Goal: Task Accomplishment & Management: Complete application form

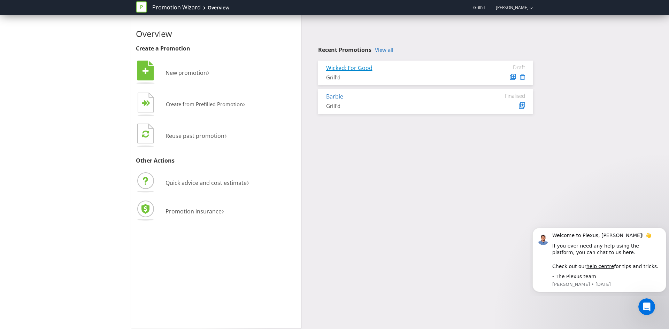
click at [361, 67] on link "Wicked: For Good" at bounding box center [349, 68] width 46 height 8
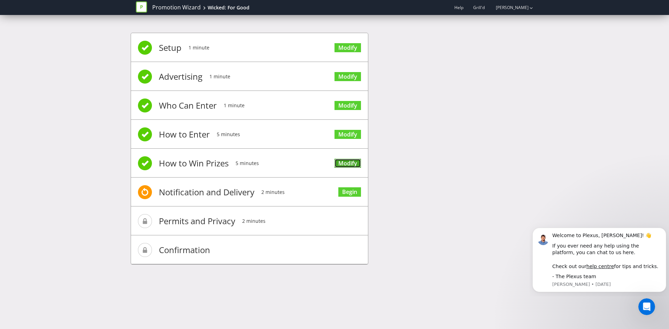
click at [352, 161] on link "Modify" at bounding box center [347, 163] width 26 height 9
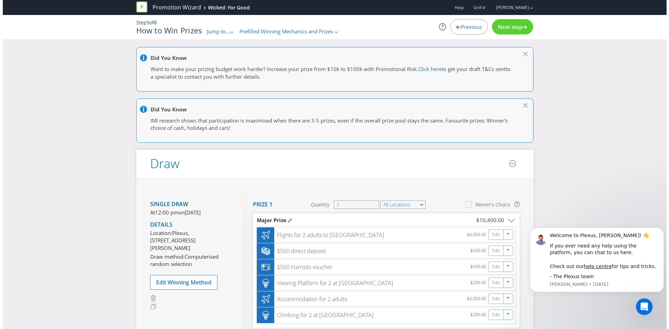
scroll to position [78, 0]
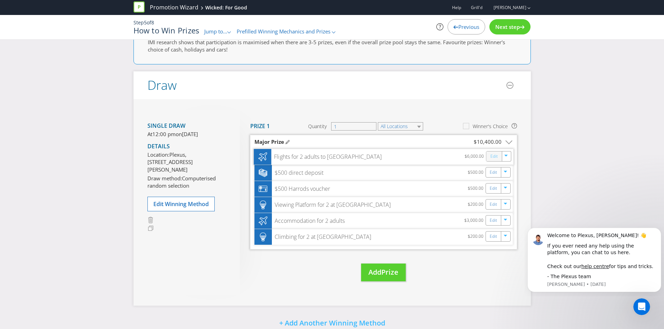
click at [490, 158] on link "Edit" at bounding box center [493, 157] width 7 height 8
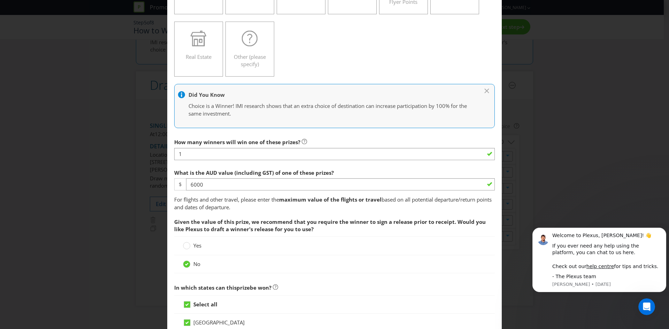
scroll to position [153, 0]
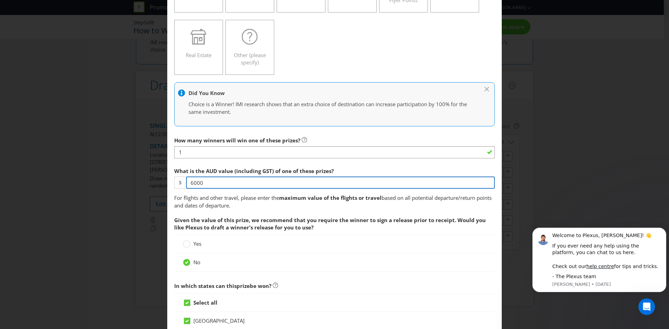
click at [215, 183] on input "6000" at bounding box center [340, 183] width 309 height 12
type input "0"
type input "9200"
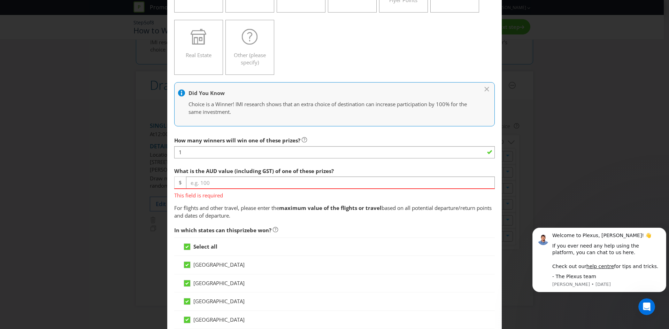
click at [248, 194] on span "This field is required" at bounding box center [334, 194] width 320 height 10
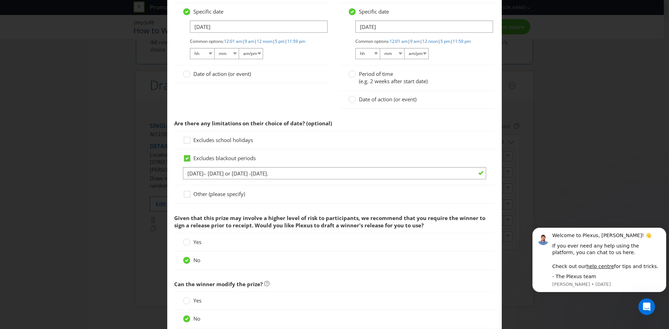
scroll to position [989, 0]
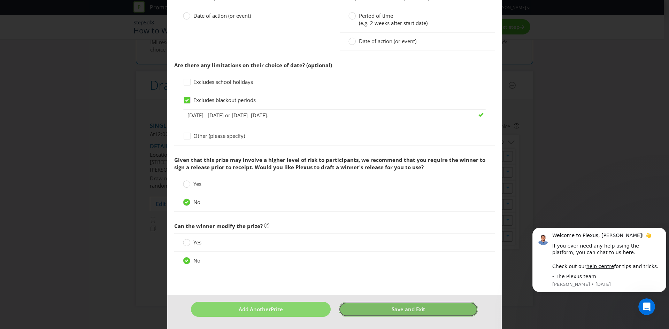
click at [367, 309] on button "Save and Exit" at bounding box center [409, 309] width 140 height 15
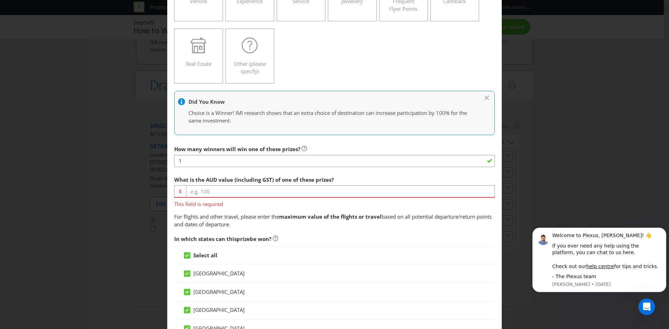
scroll to position [145, 0]
click at [203, 193] on input "number" at bounding box center [340, 191] width 309 height 12
type input "14800"
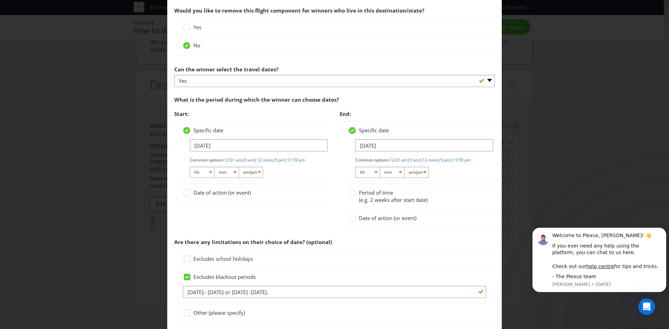
scroll to position [989, 0]
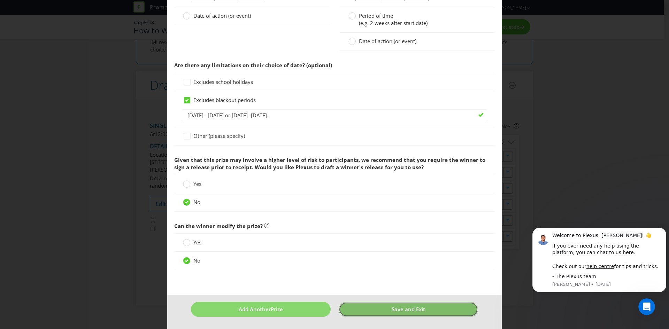
click at [372, 313] on button "Save and Exit" at bounding box center [409, 309] width 140 height 15
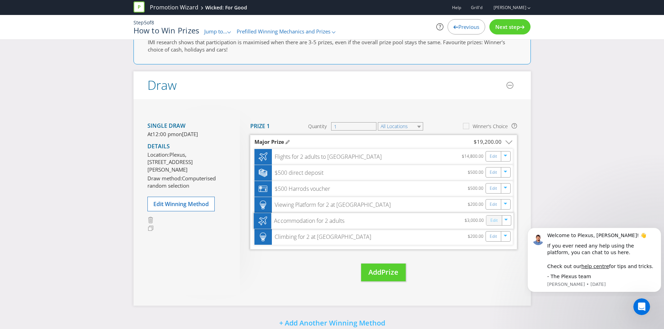
click at [492, 220] on link "Edit" at bounding box center [493, 221] width 7 height 8
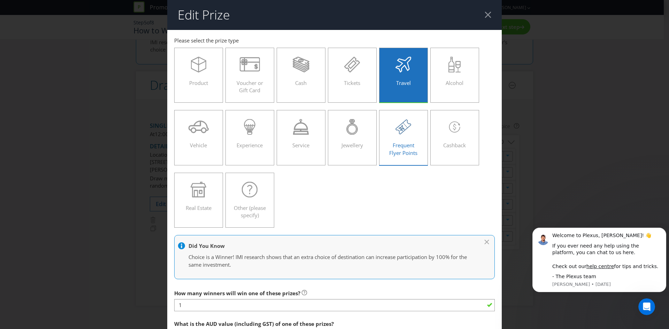
scroll to position [132, 0]
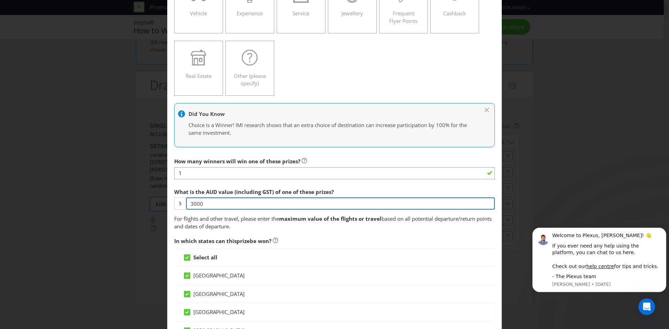
click at [231, 206] on input "3000" at bounding box center [340, 203] width 309 height 12
type input "3"
type input "4600"
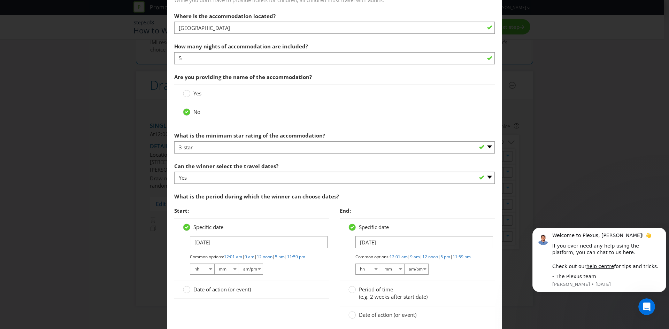
scroll to position [659, 0]
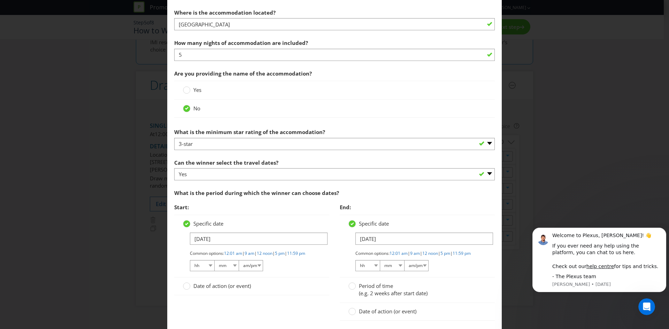
click at [310, 137] on div "What is the minimum star rating of the accommodation? -- Please select -- 1-sta…" at bounding box center [334, 137] width 320 height 25
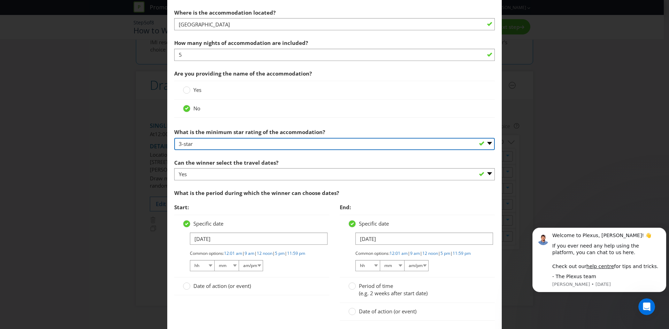
click at [486, 140] on select "-- Please select -- 1-star 2-star 3-star 4-star 5-star" at bounding box center [334, 144] width 320 height 12
select select "FOUR_STAR"
click at [174, 138] on select "-- Please select -- 1-star 2-star 3-star 4-star 5-star" at bounding box center [334, 144] width 320 height 12
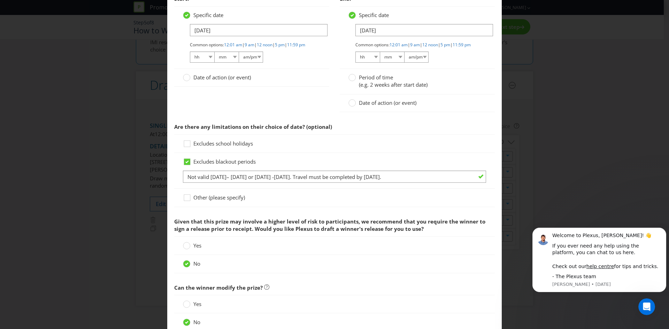
scroll to position [935, 0]
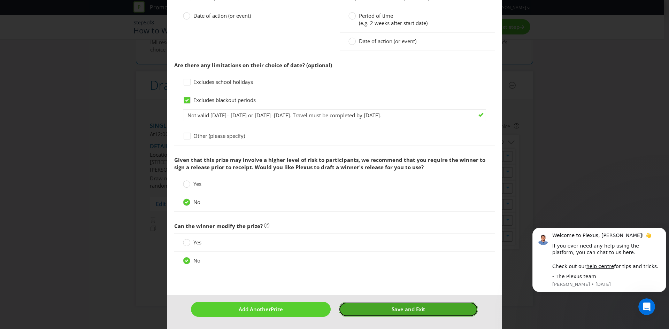
click at [382, 311] on button "Save and Exit" at bounding box center [409, 309] width 140 height 15
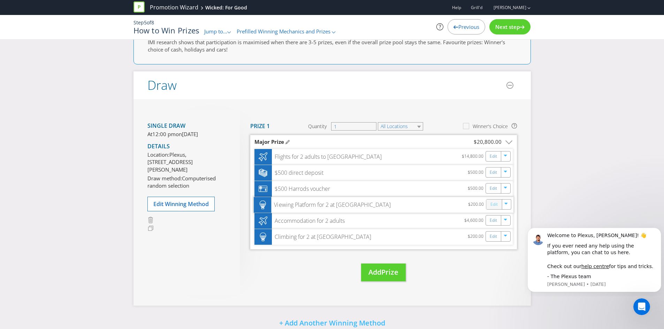
click at [492, 205] on link "Edit" at bounding box center [493, 205] width 7 height 8
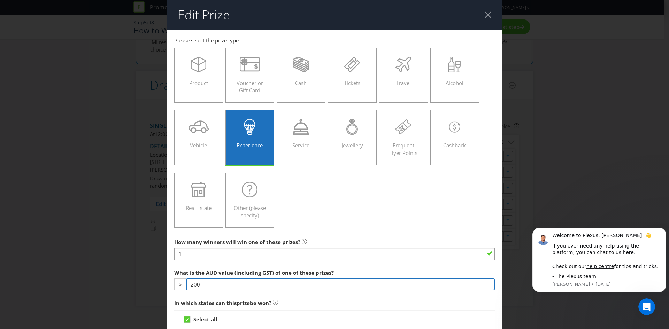
click at [223, 284] on input "200" at bounding box center [340, 284] width 309 height 12
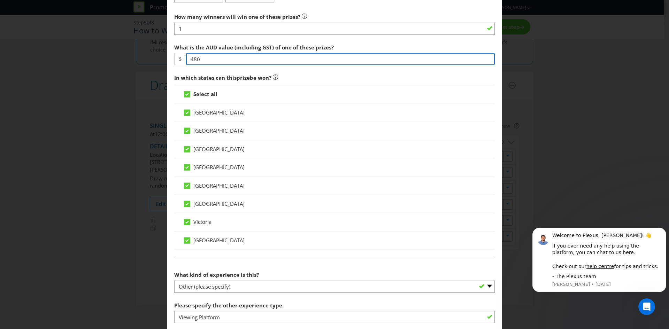
scroll to position [589, 0]
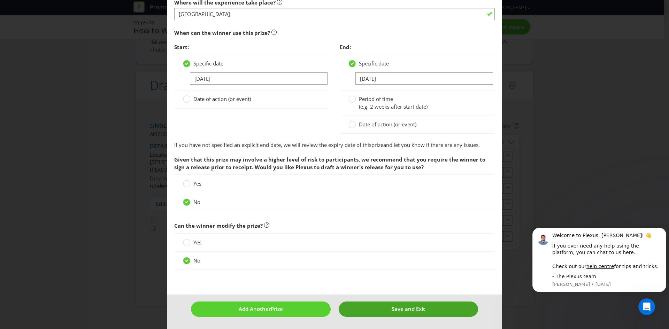
type input "480"
click at [382, 306] on button "Save and Exit" at bounding box center [409, 309] width 140 height 15
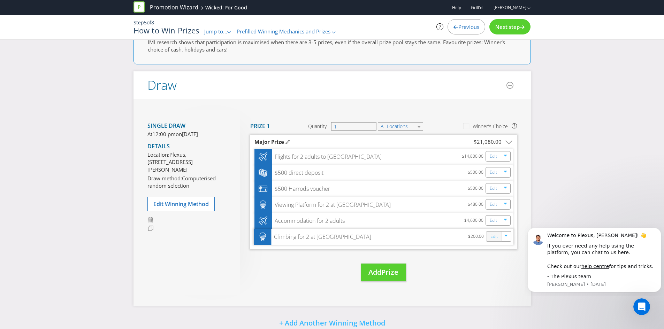
click at [495, 238] on link "Edit" at bounding box center [493, 237] width 7 height 8
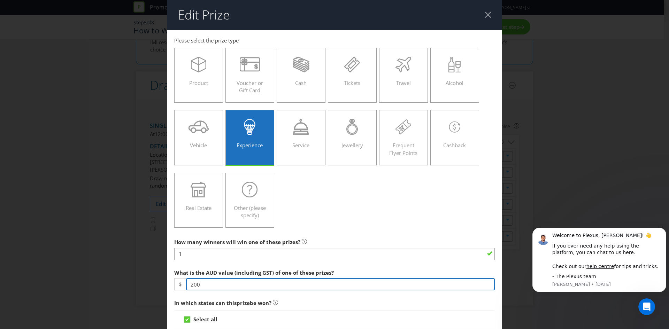
click at [261, 280] on input "200" at bounding box center [340, 284] width 309 height 12
type input "280"
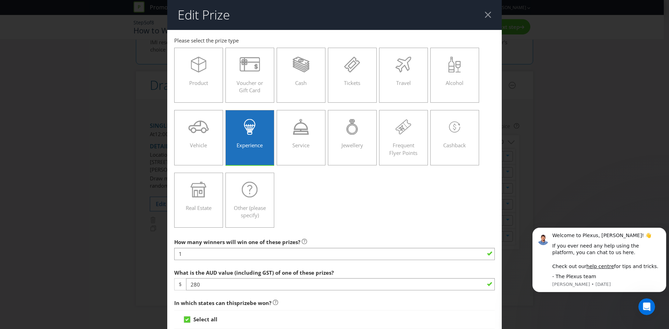
click at [352, 215] on div "Product Voucher or Gift Card Cash Tickets Travel Alcohol Vehicle Experience Ser…" at bounding box center [334, 137] width 320 height 187
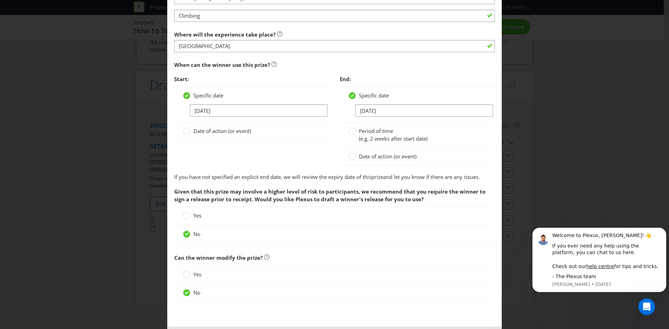
scroll to position [607, 0]
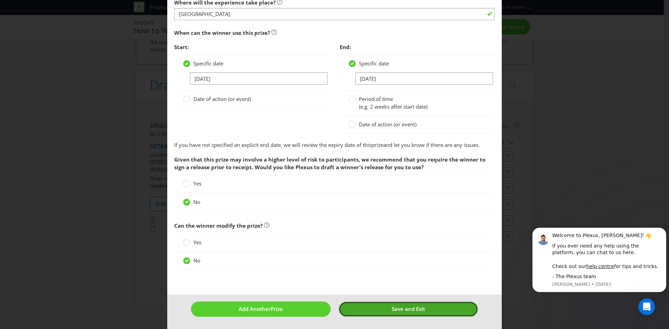
click at [388, 304] on button "Save and Exit" at bounding box center [409, 309] width 140 height 15
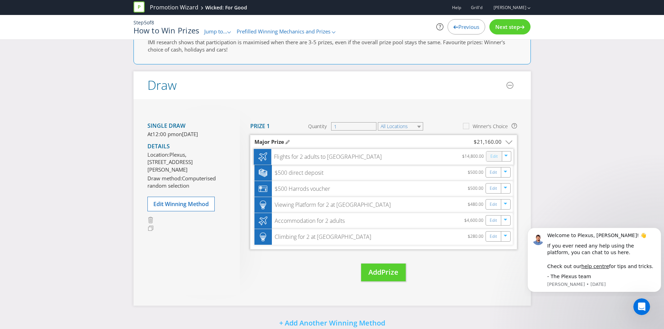
click at [491, 156] on link "Edit" at bounding box center [493, 157] width 7 height 8
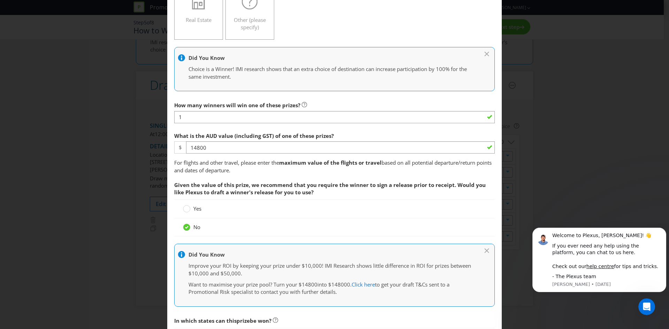
scroll to position [188, 0]
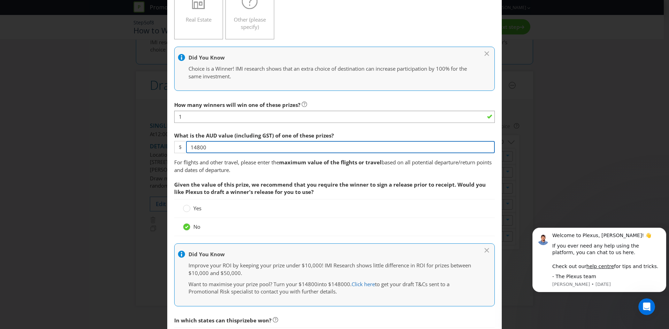
click at [224, 150] on input "14800" at bounding box center [340, 147] width 309 height 12
type input "9200"
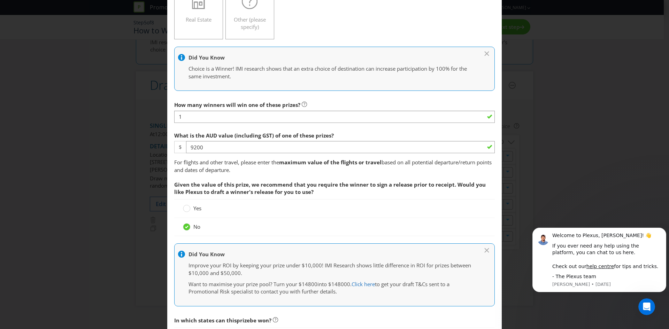
click at [311, 187] on span "Given the value of this prize, we recommend that you require the winner to sign…" at bounding box center [329, 188] width 311 height 14
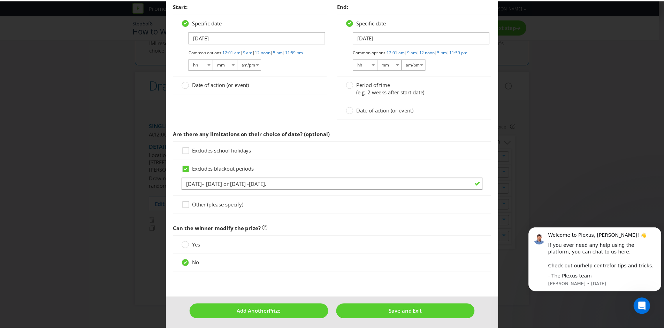
scroll to position [979, 0]
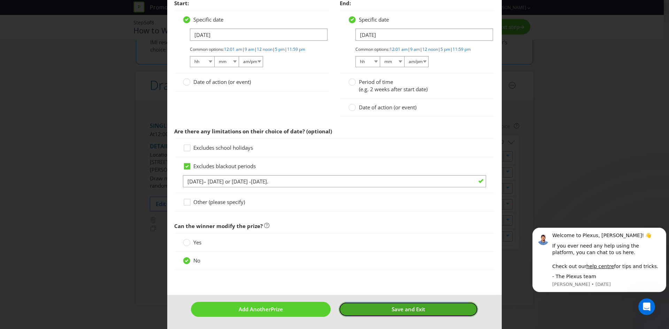
click at [378, 308] on button "Save and Exit" at bounding box center [409, 309] width 140 height 15
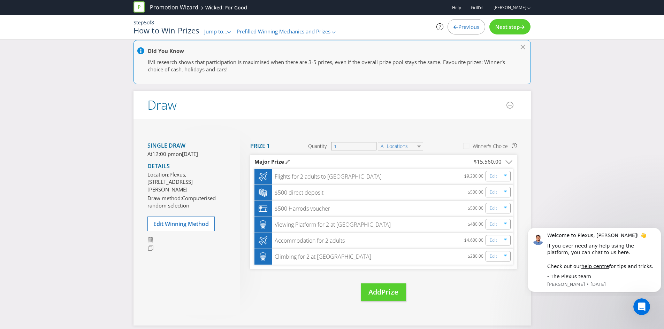
scroll to position [58, 0]
click at [502, 36] on div "Step 5 of 8 How to Win Prizes Jump to... .st0{fill-rule:evenodd;clip-rule:eveno…" at bounding box center [332, 27] width 408 height 24
click at [503, 32] on div "Next step" at bounding box center [509, 26] width 41 height 15
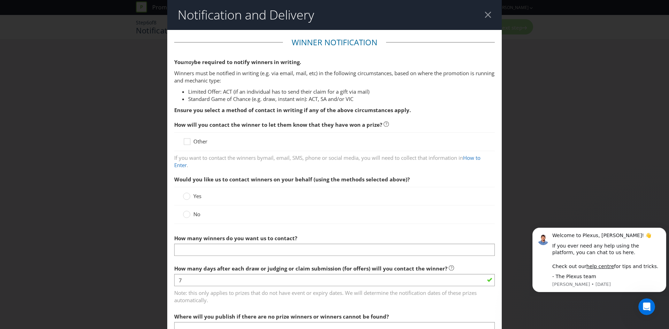
click at [191, 215] on label "No" at bounding box center [192, 214] width 19 height 7
click at [0, 0] on input "No" at bounding box center [0, 0] width 0 height 0
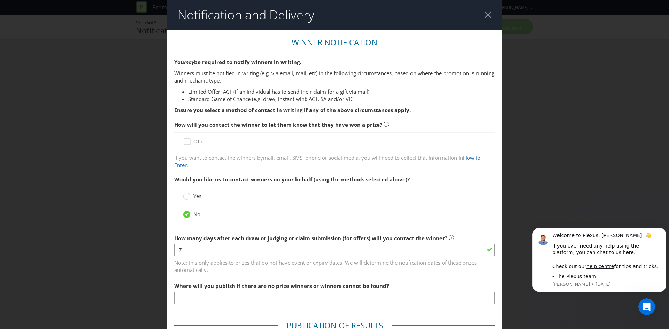
click at [205, 143] on span "Other" at bounding box center [200, 141] width 14 height 7
click at [0, 0] on input "Other" at bounding box center [0, 0] width 0 height 0
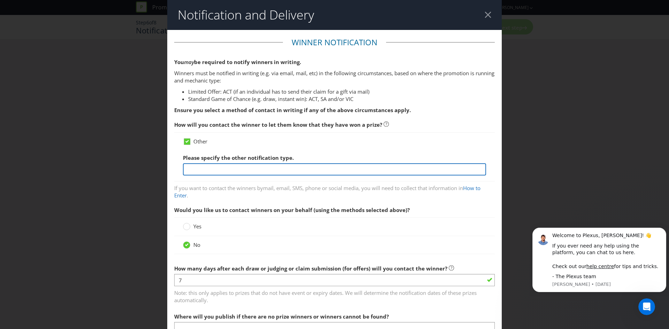
click at [241, 171] on input "text" at bounding box center [334, 169] width 303 height 12
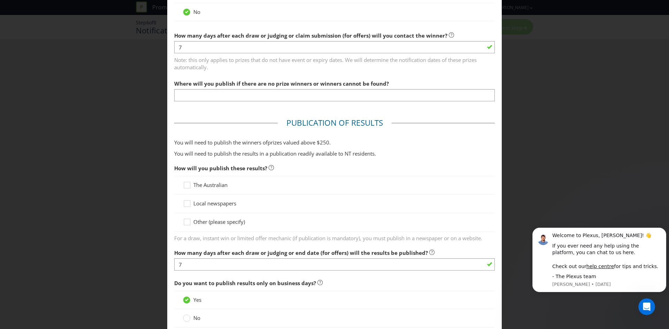
scroll to position [234, 0]
type input "Telephone or email"
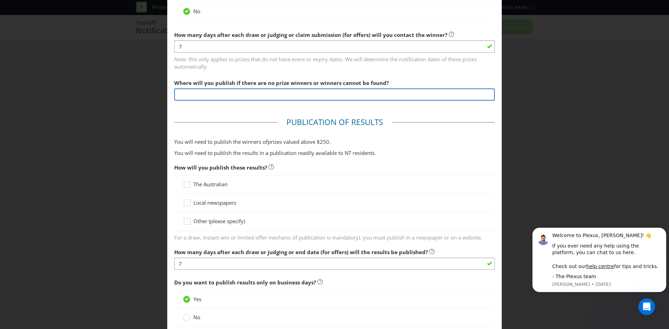
click at [241, 96] on input "text" at bounding box center [334, 94] width 320 height 12
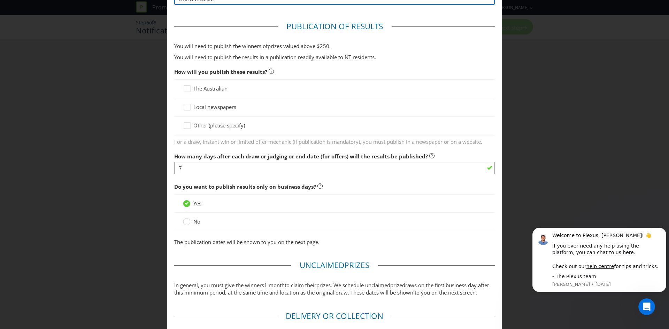
type input "Grill'd Website"
click at [224, 127] on span "Other (please specify)" at bounding box center [219, 125] width 52 height 7
click at [0, 0] on input "Other (please specify)" at bounding box center [0, 0] width 0 height 0
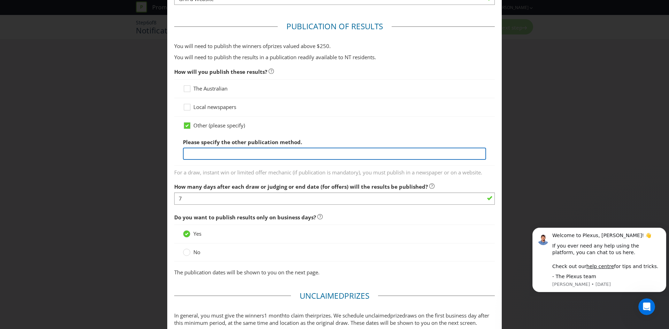
click at [223, 149] on input "text" at bounding box center [334, 154] width 303 height 12
type input "B"
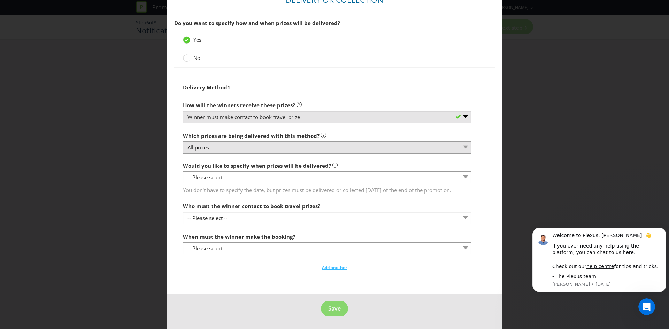
scroll to position [682, 0]
type input "Grill'd Website"
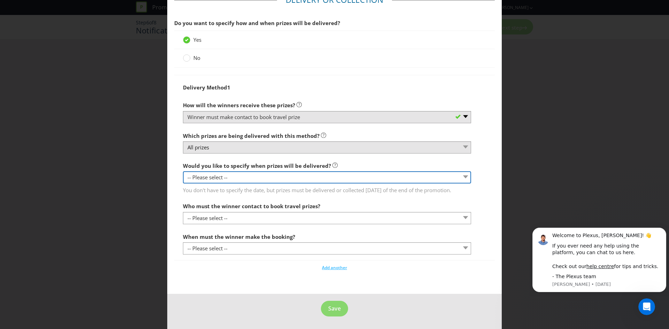
click at [249, 179] on select "-- Please select -- Yes, specific date (please specify) Yes, within a certain p…" at bounding box center [327, 177] width 288 height 12
select select "NO"
click at [183, 173] on select "-- Please select -- Yes, specific date (please specify) Yes, within a certain p…" at bounding box center [327, 177] width 288 height 12
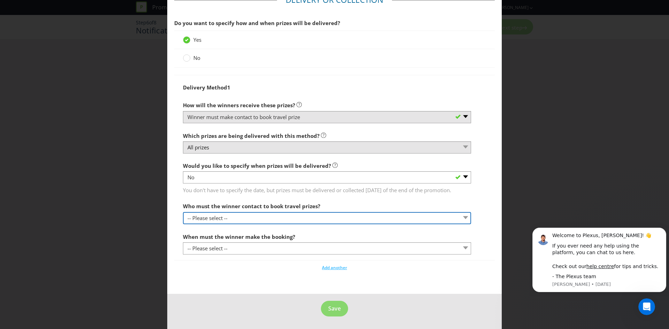
click at [274, 219] on select "-- Please select -- Promoter Travel supplier Agency Other (please specify)" at bounding box center [327, 218] width 288 height 12
click at [183, 212] on select "-- Please select -- Promoter Travel supplier Agency Other (please specify)" at bounding box center [327, 218] width 288 height 12
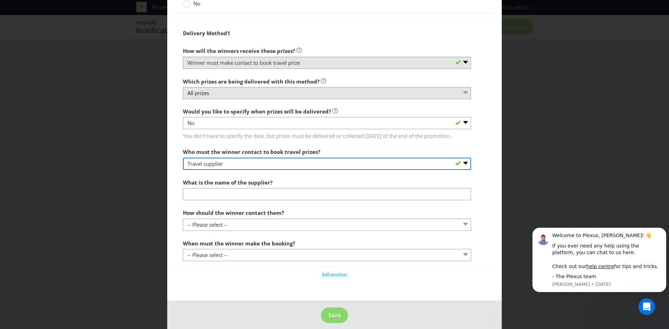
scroll to position [731, 0]
click at [273, 169] on select "-- Please select -- Promoter Travel supplier Agency Other (please specify)" at bounding box center [327, 163] width 288 height 12
select select "PROMOTER"
click at [183, 169] on select "-- Please select -- Promoter Travel supplier Agency Other (please specify)" at bounding box center [327, 163] width 288 height 12
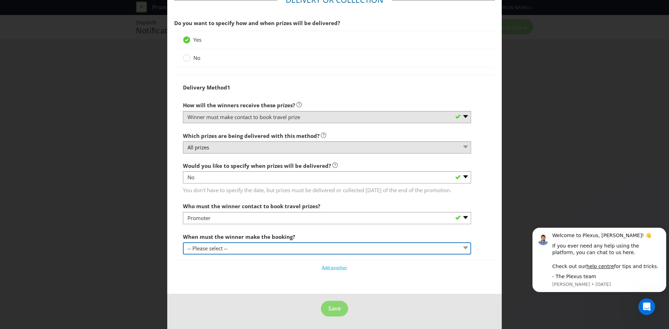
click at [238, 247] on select "-- Please select -- By a specific date (please specify) Within a certain period…" at bounding box center [327, 248] width 288 height 12
select select "WITHIN_PERIOD"
click at [183, 242] on select "-- Please select -- By a specific date (please specify) Within a certain period…" at bounding box center [327, 248] width 288 height 12
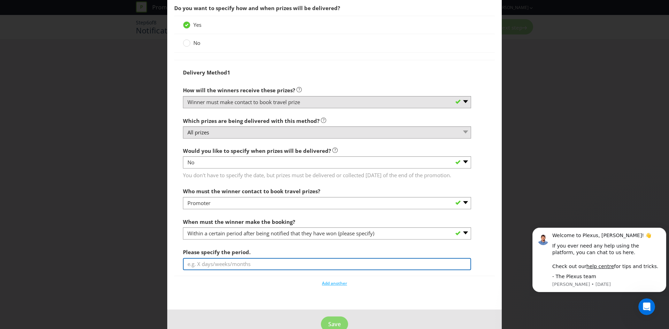
click at [236, 270] on input "text" at bounding box center [327, 264] width 288 height 12
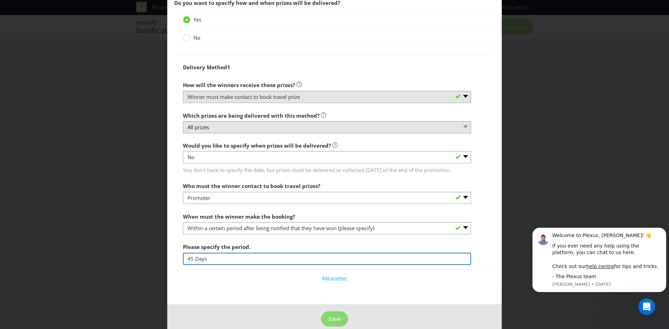
scroll to position [721, 0]
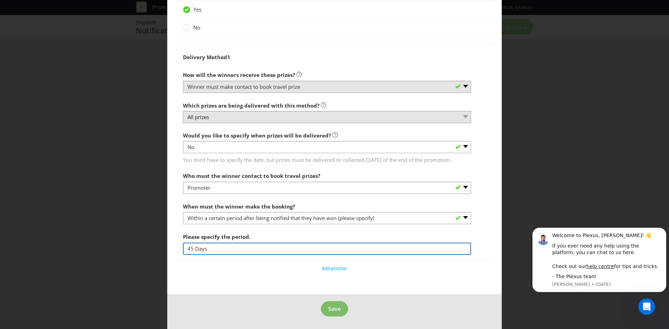
type input "45 Days"
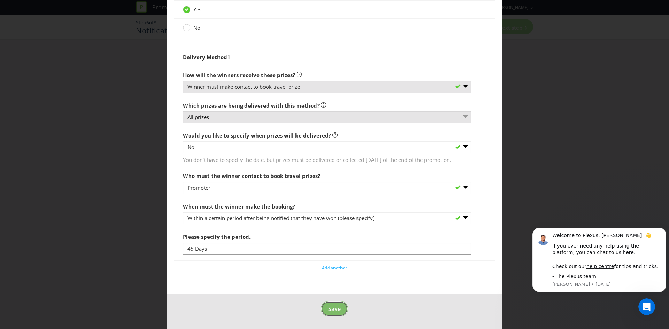
click at [338, 308] on span "Save" at bounding box center [334, 309] width 13 height 8
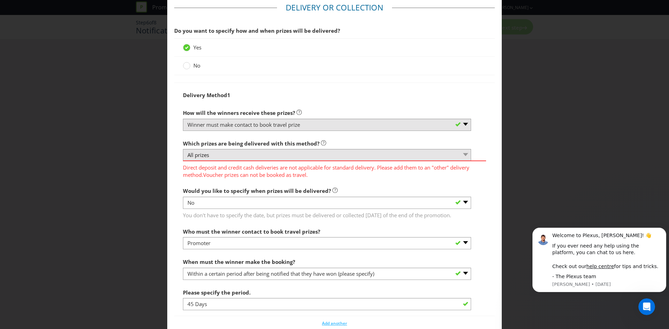
scroll to position [669, 0]
click at [189, 69] on icon at bounding box center [186, 65] width 7 height 7
click at [0, 0] on input "No" at bounding box center [0, 0] width 0 height 0
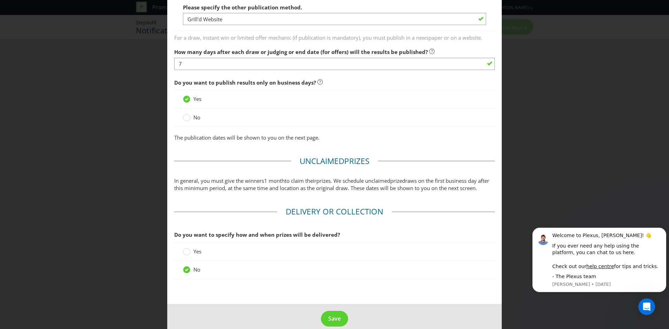
scroll to position [465, 0]
click at [327, 158] on span "Unclaimed" at bounding box center [322, 160] width 45 height 11
click at [329, 173] on fieldset "Unclaimed Prize s In general, you must give the winners 1 month to claim their …" at bounding box center [334, 175] width 320 height 40
click at [332, 185] on span "draws on the first business day after this minimum period, at the same time and…" at bounding box center [331, 183] width 315 height 14
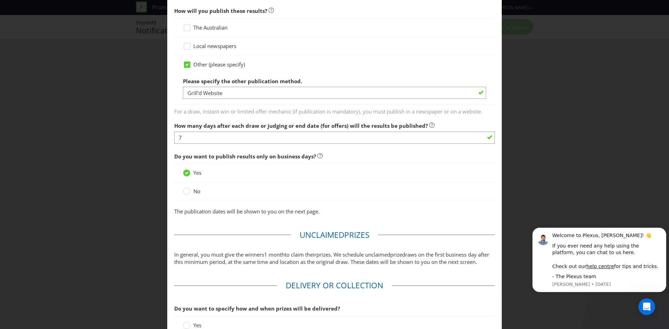
scroll to position [482, 0]
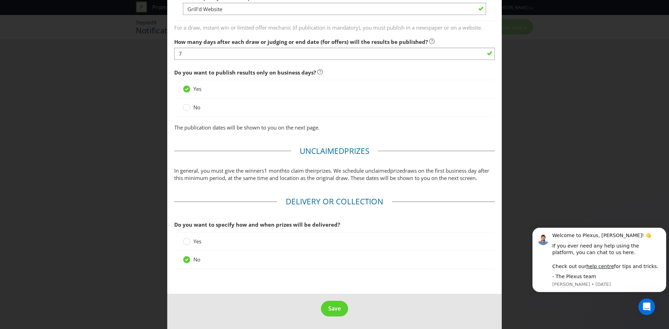
click at [193, 242] on span "Yes" at bounding box center [197, 241] width 8 height 7
click at [0, 0] on input "Yes" at bounding box center [0, 0] width 0 height 0
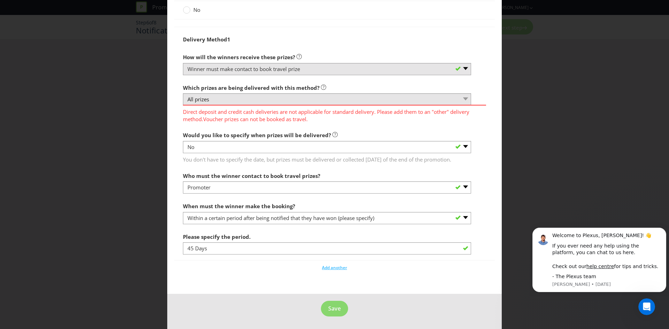
scroll to position [739, 0]
click at [331, 309] on span "Save" at bounding box center [334, 309] width 13 height 8
click at [328, 271] on fieldset "Delivery or Collection Do you want to specify how and when prizes will be deliv…" at bounding box center [334, 111] width 320 height 330
click at [328, 266] on span "Add another" at bounding box center [334, 268] width 25 height 6
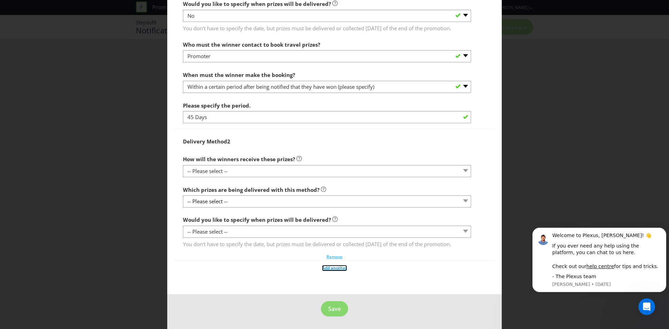
scroll to position [863, 0]
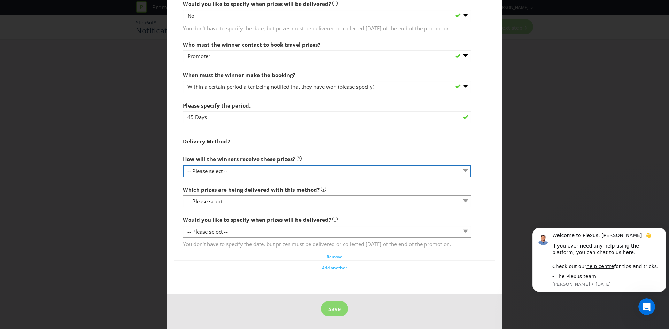
click at [297, 177] on select "-- Please select -- Delivered by mail Delivered by email Delivered in-person Co…" at bounding box center [327, 171] width 288 height 12
select select "EMAIL"
click at [183, 172] on select "-- Please select -- Delivered by mail Delivered by email Delivered in-person Co…" at bounding box center [327, 171] width 288 height 12
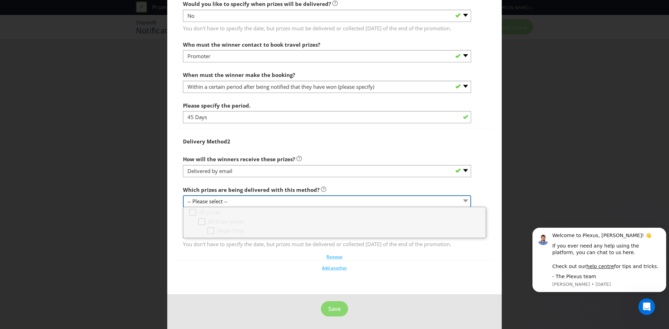
click at [277, 203] on select "-- Please select --" at bounding box center [327, 201] width 288 height 12
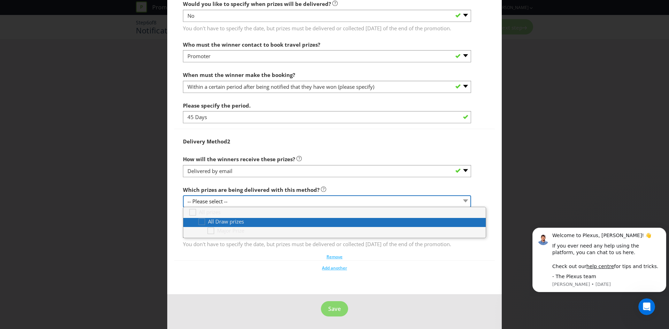
scroll to position [878, 0]
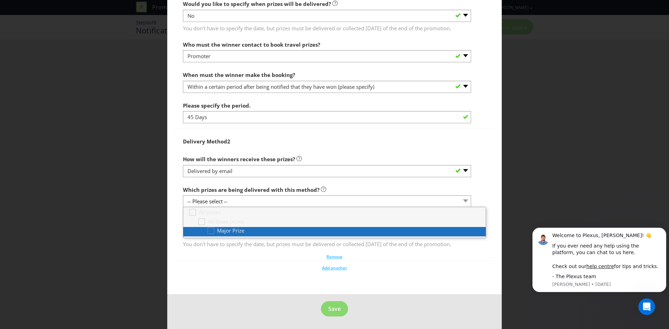
click at [255, 227] on div "Major Prize" at bounding box center [339, 230] width 265 height 7
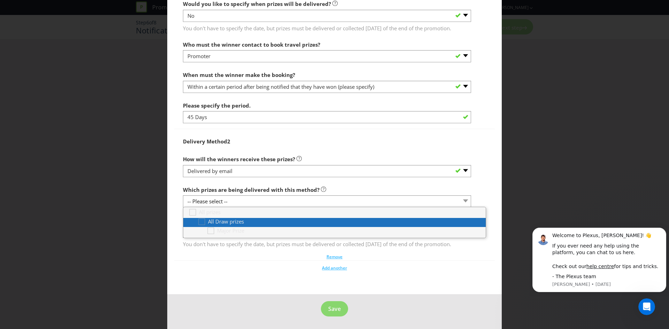
click at [254, 218] on div "All Draw prizes" at bounding box center [334, 221] width 274 height 7
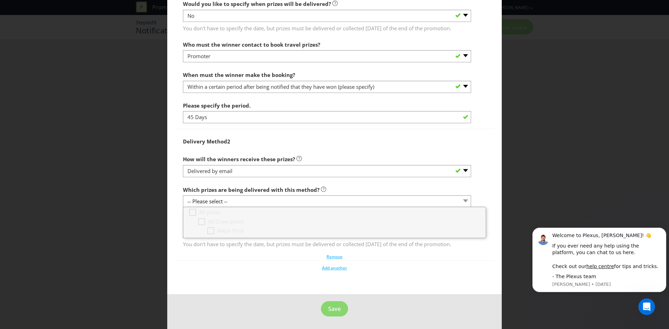
click at [324, 152] on div "How will the winners receive these prizes? -- Please select -- Delivered by mai…" at bounding box center [327, 164] width 288 height 25
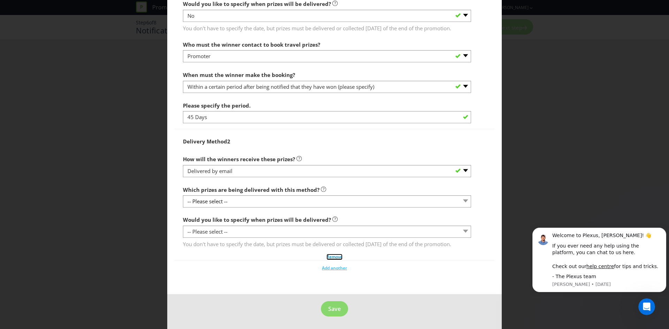
click at [334, 256] on span "Remove" at bounding box center [334, 257] width 16 height 6
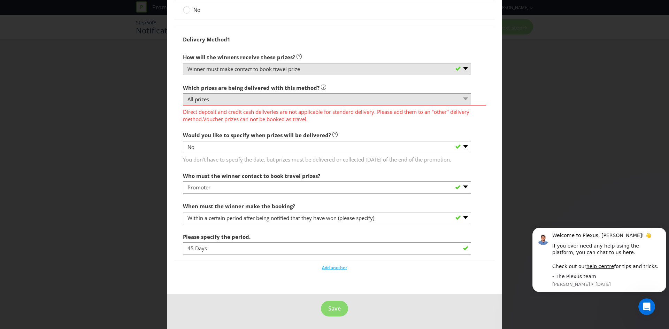
scroll to position [682, 0]
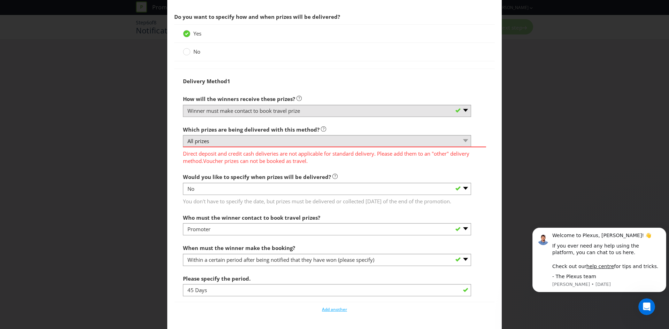
click at [321, 132] on icon at bounding box center [323, 128] width 5 height 5
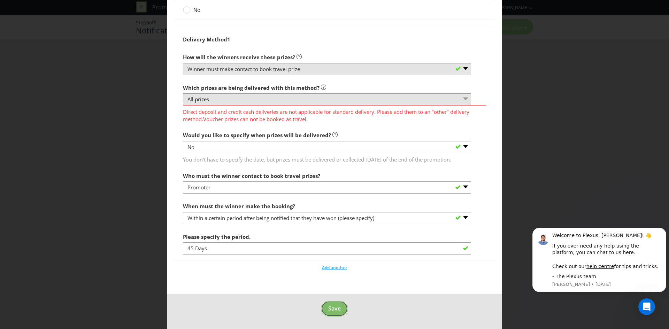
click at [328, 308] on span "Save" at bounding box center [334, 309] width 13 height 8
click at [329, 310] on span "Save" at bounding box center [334, 309] width 13 height 8
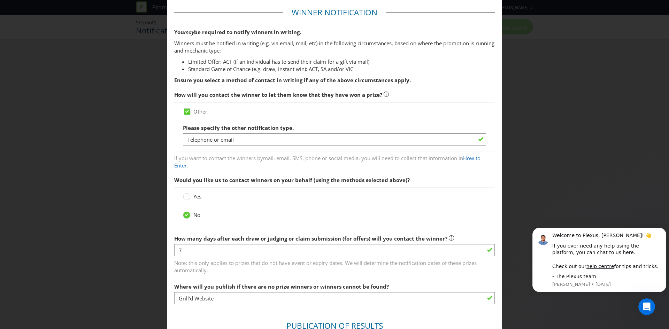
scroll to position [0, 0]
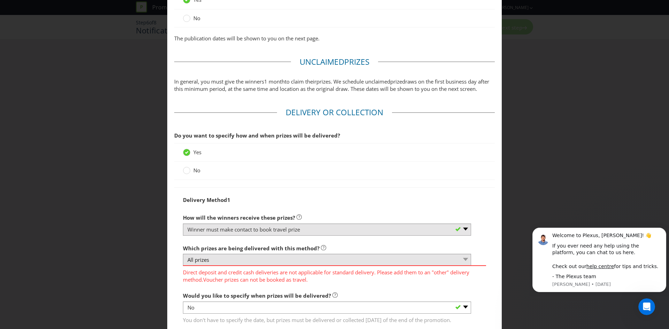
click at [193, 174] on span "No" at bounding box center [196, 170] width 7 height 7
click at [0, 0] on input "No" at bounding box center [0, 0] width 0 height 0
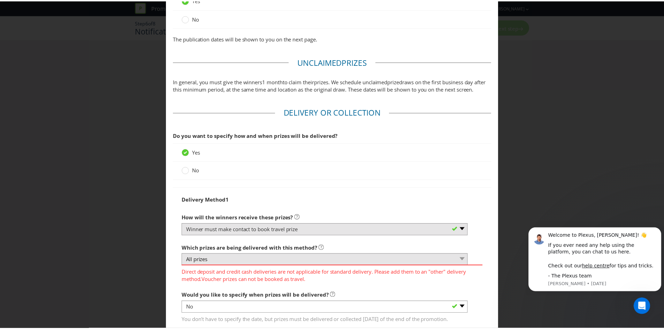
scroll to position [482, 0]
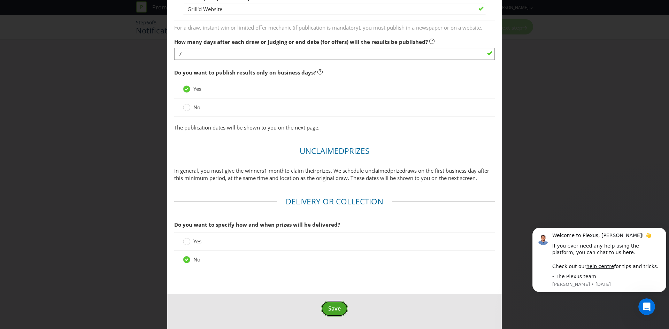
click at [333, 312] on span "Save" at bounding box center [334, 309] width 13 height 8
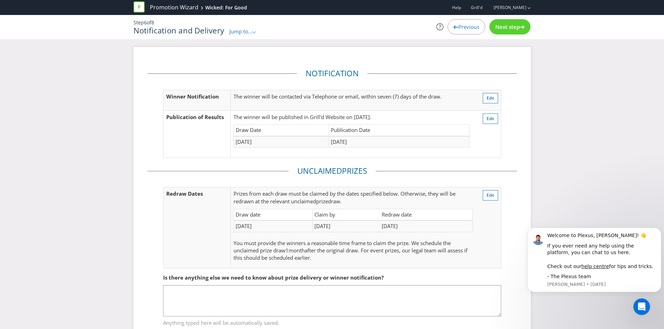
scroll to position [24, 0]
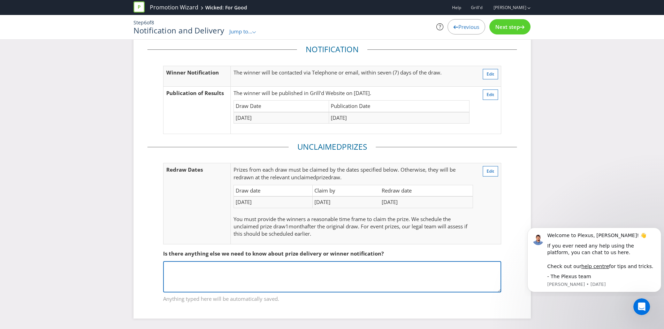
click at [277, 280] on textarea at bounding box center [332, 276] width 338 height 31
click at [253, 277] on textarea at bounding box center [332, 276] width 338 height 31
paste textarea "Travel dates must be confirmed [DATE] of notification."
type textarea "Travel dates must be confirmed [DATE] of notification."
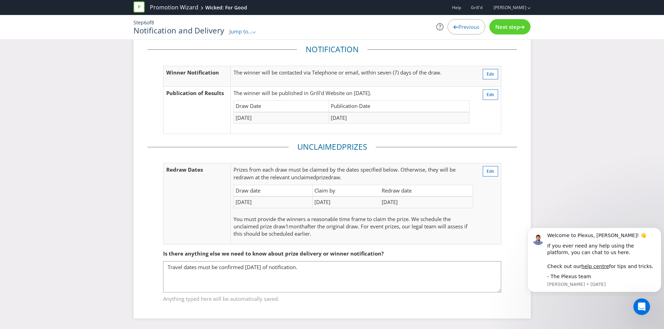
click at [515, 27] on span "Next step" at bounding box center [507, 26] width 24 height 7
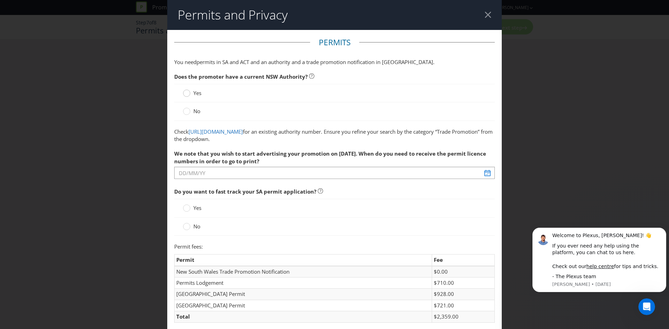
click at [189, 94] on icon at bounding box center [186, 93] width 7 height 7
click at [0, 0] on input "Yes" at bounding box center [0, 0] width 0 height 0
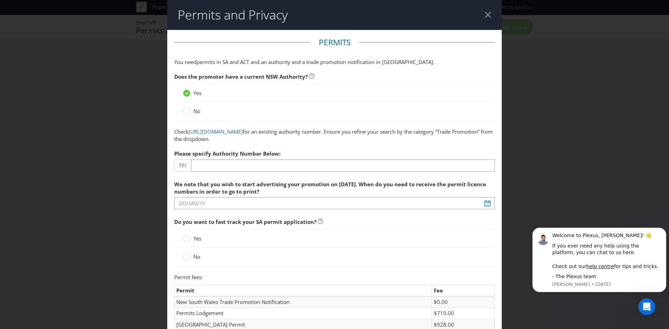
click at [242, 171] on div at bounding box center [334, 171] width 320 height 1
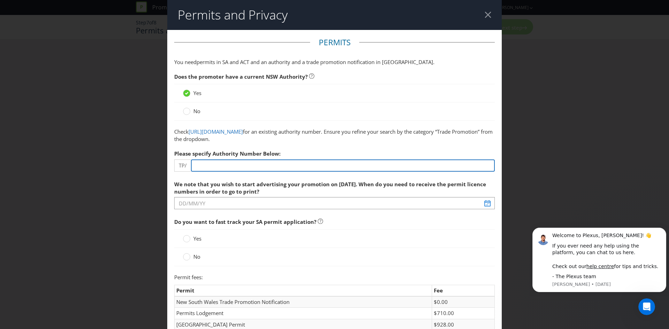
click at [239, 169] on input "number" at bounding box center [343, 166] width 304 height 12
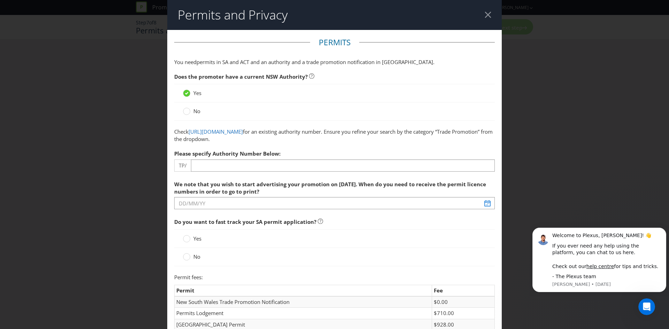
click at [192, 256] on div "Yes No" at bounding box center [334, 248] width 320 height 37
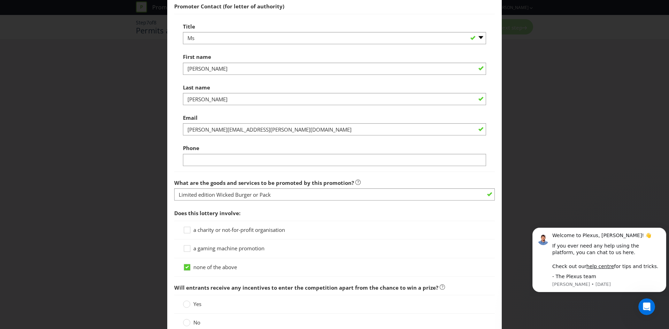
scroll to position [497, 0]
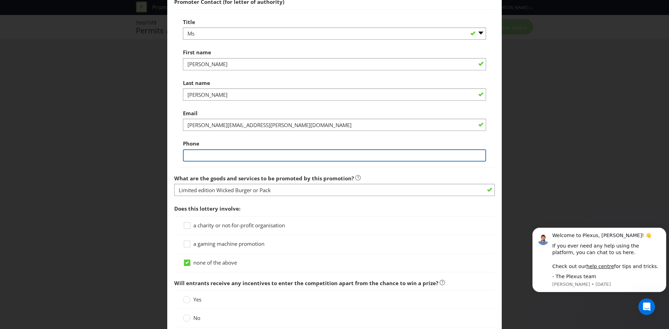
click at [259, 160] on input "text" at bounding box center [334, 155] width 303 height 12
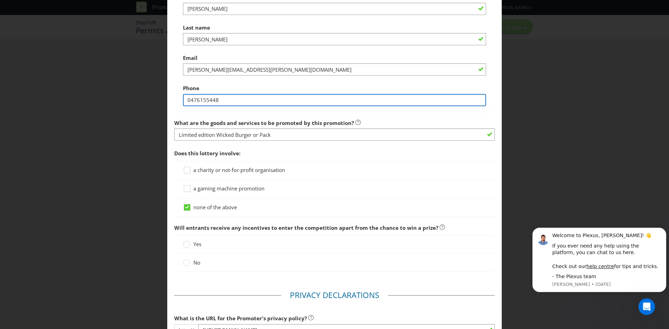
scroll to position [559, 0]
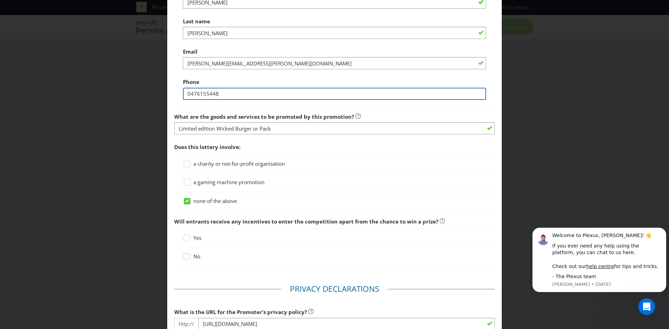
type input "0476155448"
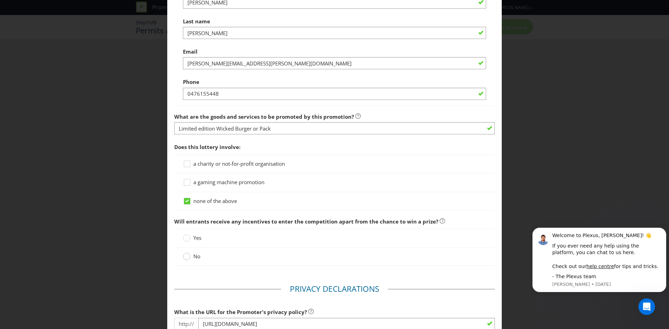
click at [185, 259] on circle at bounding box center [186, 256] width 7 height 7
click at [0, 0] on input "No" at bounding box center [0, 0] width 0 height 0
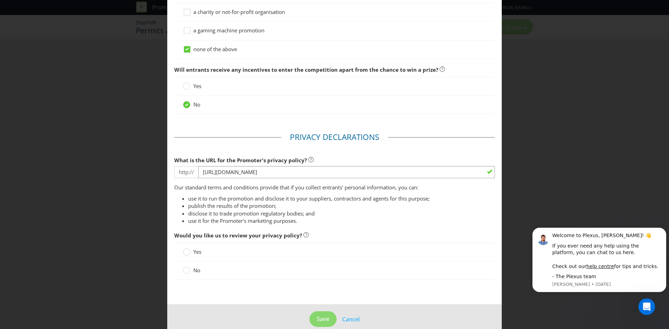
scroll to position [721, 0]
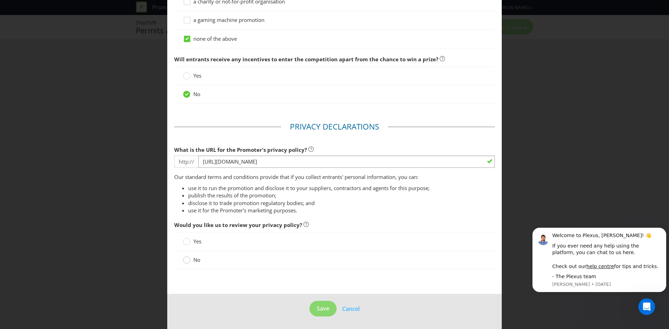
click at [186, 258] on div at bounding box center [186, 257] width 3 height 3
click at [0, 0] on input "No" at bounding box center [0, 0] width 0 height 0
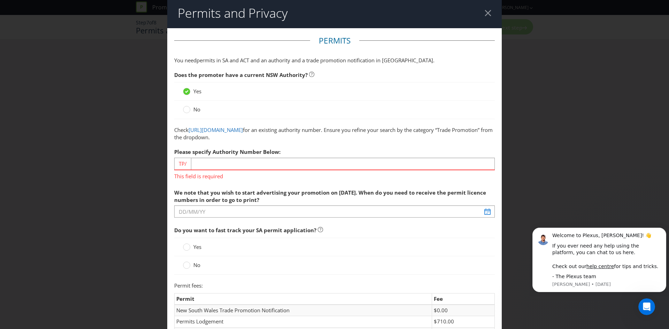
scroll to position [17, 0]
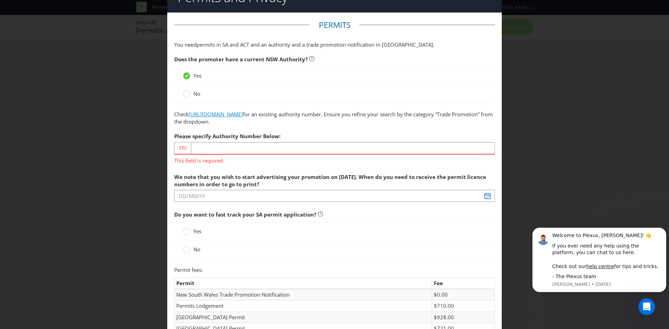
click at [243, 114] on link "[URL][DOMAIN_NAME]" at bounding box center [215, 114] width 54 height 7
click at [243, 148] on input "number" at bounding box center [343, 148] width 304 height 12
paste input "02694"
type input "02694"
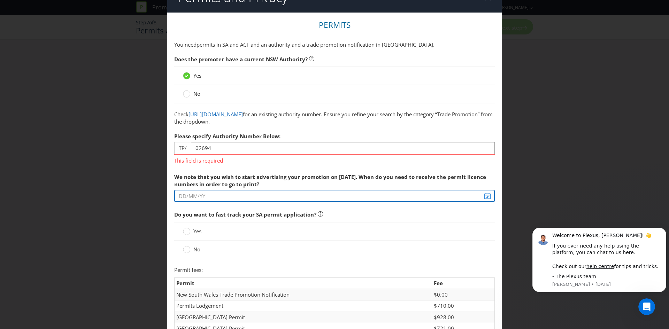
click at [228, 198] on span "We note that you wish to start advertising your promotion on [DATE]. When do yo…" at bounding box center [334, 216] width 320 height 93
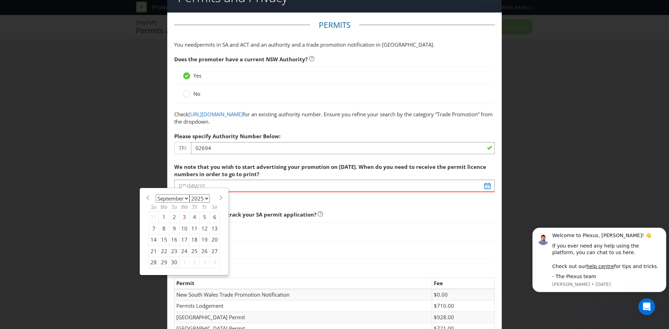
click at [219, 198] on span at bounding box center [220, 197] width 5 height 5
select select "9"
click at [203, 228] on div "10" at bounding box center [205, 228] width 10 height 11
type input "[DATE]"
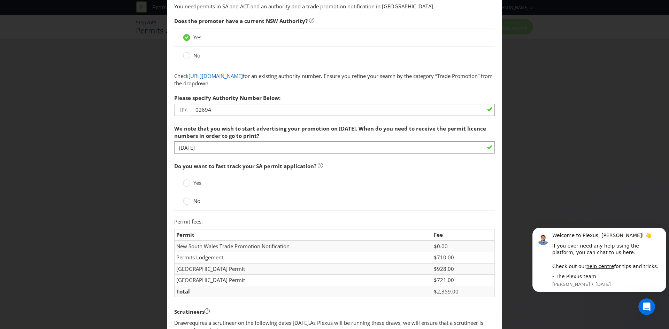
scroll to position [56, 0]
click at [191, 203] on label "No" at bounding box center [192, 200] width 19 height 7
click at [0, 0] on input "No" at bounding box center [0, 0] width 0 height 0
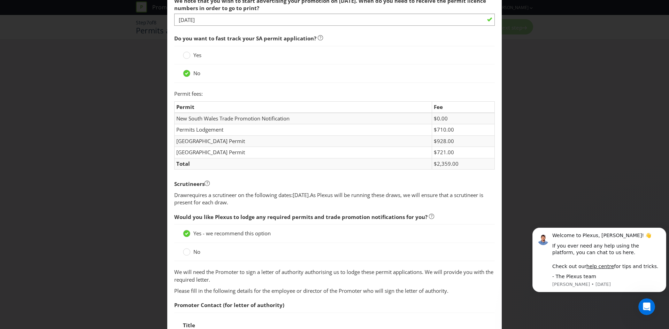
scroll to position [184, 0]
click at [191, 251] on label "No" at bounding box center [192, 251] width 19 height 7
click at [0, 0] on input "No" at bounding box center [0, 0] width 0 height 0
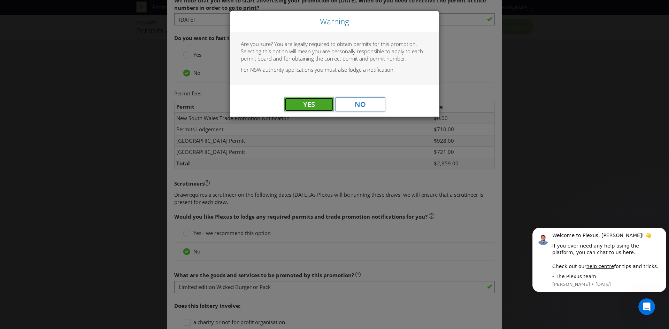
click at [315, 103] on span "Yes" at bounding box center [309, 104] width 12 height 9
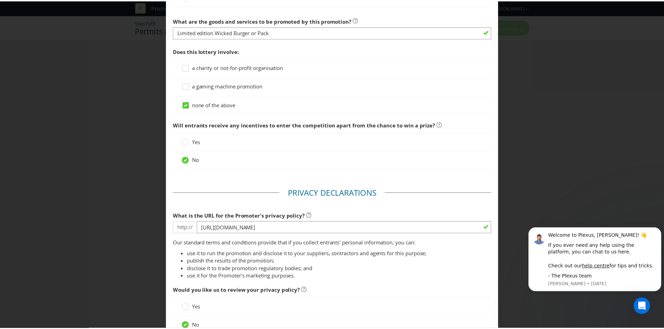
scroll to position [505, 0]
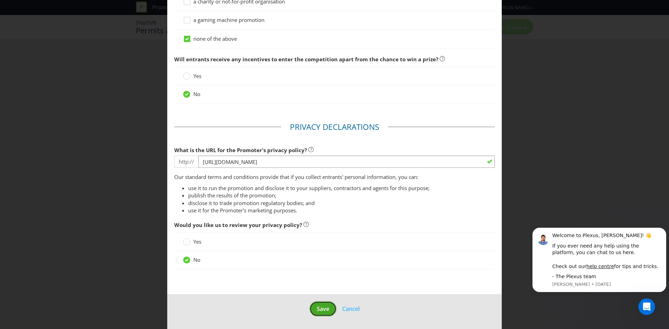
click at [317, 311] on span "Save" at bounding box center [323, 309] width 13 height 8
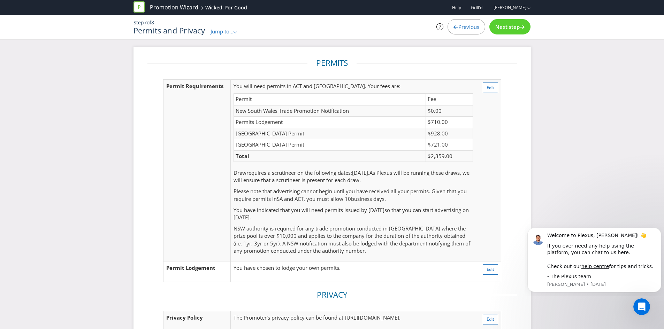
click at [225, 33] on span "Jump to..." at bounding box center [221, 31] width 23 height 7
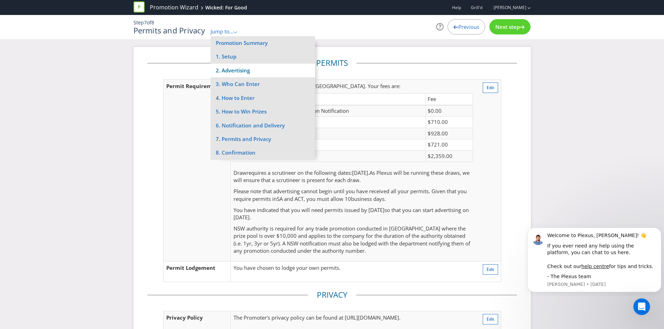
click at [252, 71] on li "2. Advertising" at bounding box center [262, 71] width 104 height 14
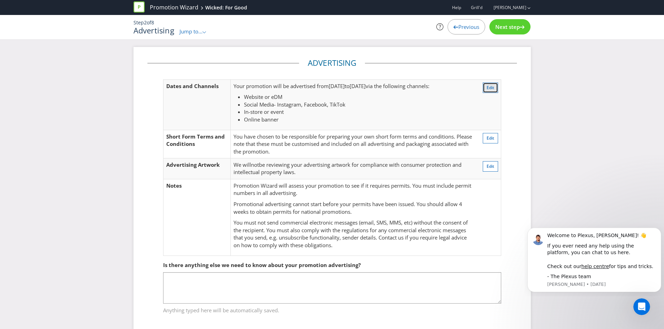
click at [492, 85] on span "Edit" at bounding box center [490, 88] width 8 height 6
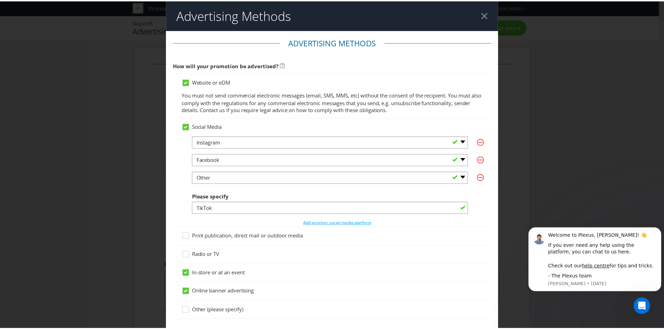
scroll to position [295, 0]
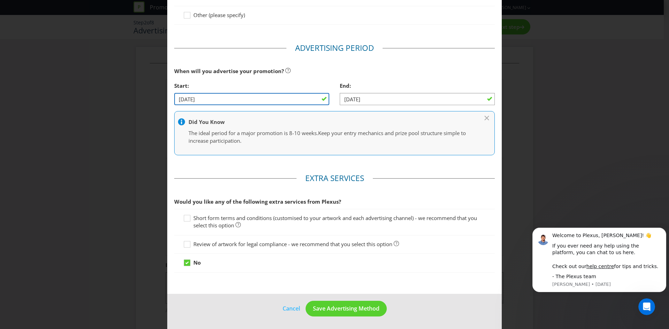
click at [264, 99] on input "[DATE]" at bounding box center [251, 99] width 155 height 12
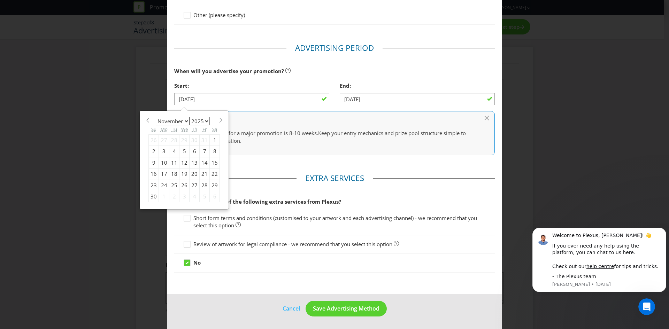
click at [162, 152] on div "3" at bounding box center [164, 151] width 10 height 11
type input "[DATE]"
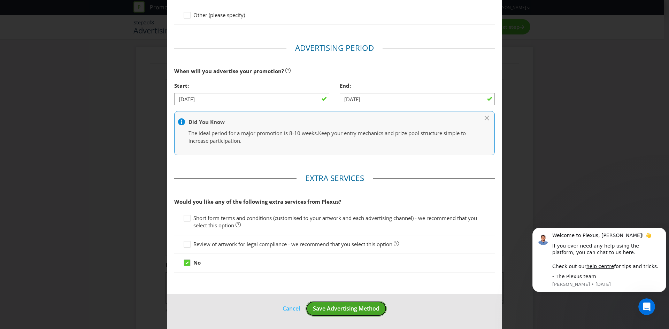
click at [315, 311] on span "Save Advertising Method" at bounding box center [346, 309] width 67 height 8
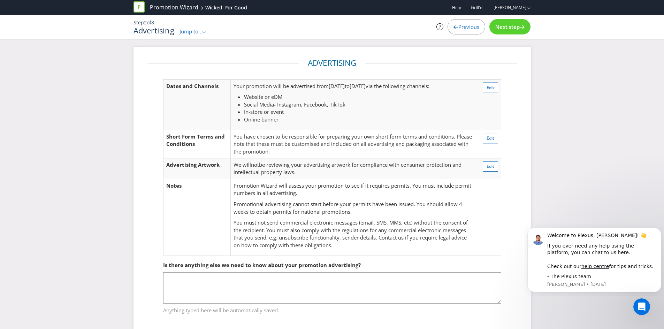
click at [201, 32] on span "Jump to..." at bounding box center [190, 31] width 23 height 7
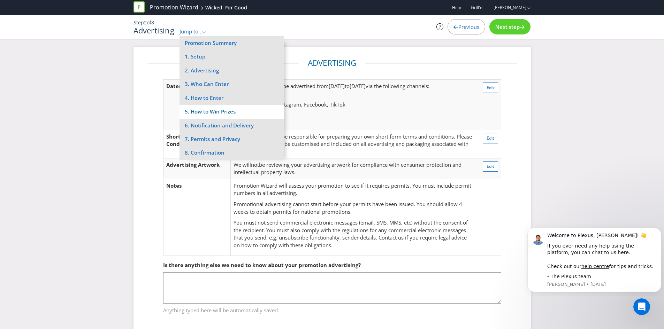
click at [234, 109] on li "5. How to Win Prizes" at bounding box center [231, 112] width 104 height 14
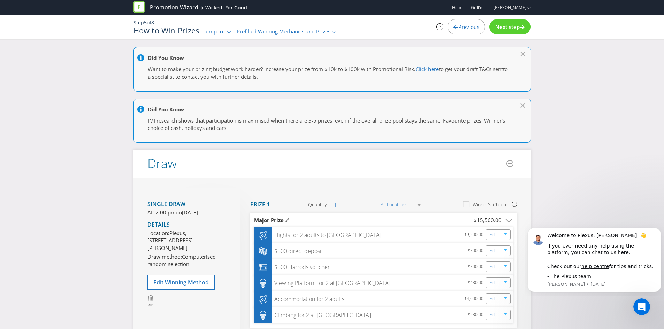
scroll to position [176, 0]
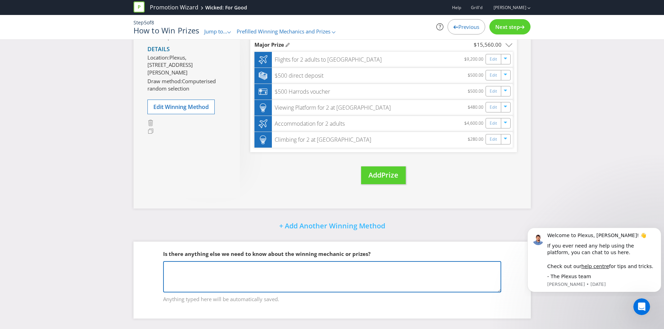
click at [181, 269] on textarea at bounding box center [332, 276] width 338 height 31
paste textarea "Lorem ips do sita consectetur, ad eli-seddoeiusmod tem inc-utlaboreet. Dolor ma…"
type textarea "Lorem ips do sita consectetur, ad eli-seddoeiusmod tem inc-utlaboreet. Dolor ma…"
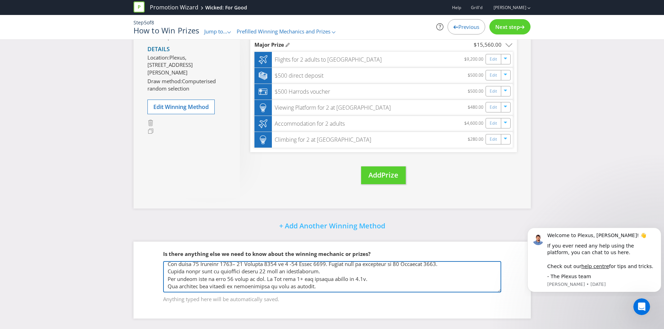
scroll to position [0, 0]
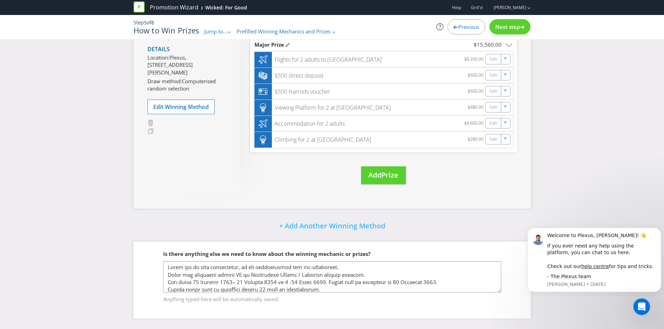
click at [506, 24] on span "Next step" at bounding box center [507, 26] width 24 height 7
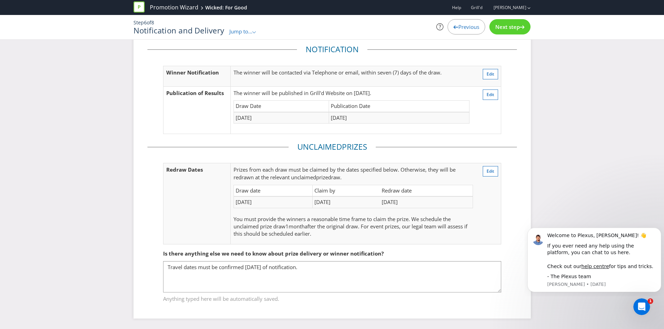
click at [506, 24] on span "Next step" at bounding box center [507, 26] width 24 height 7
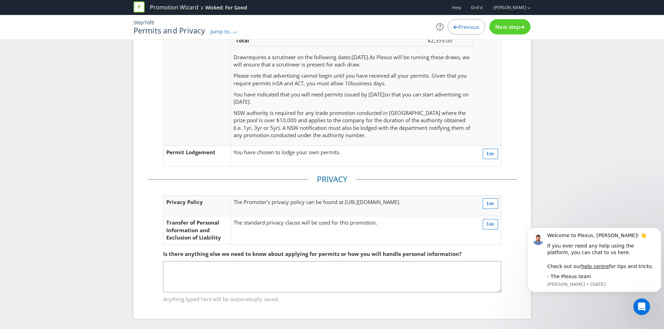
click at [506, 24] on span "Next step" at bounding box center [507, 26] width 24 height 7
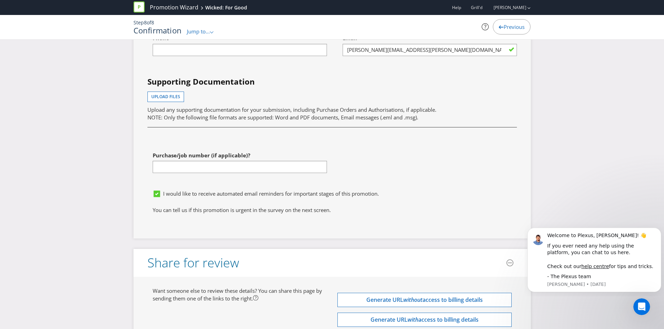
scroll to position [2468, 0]
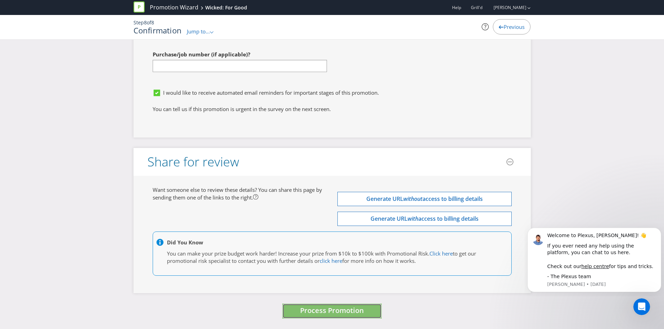
click at [321, 314] on span "Process Promotion" at bounding box center [332, 310] width 64 height 9
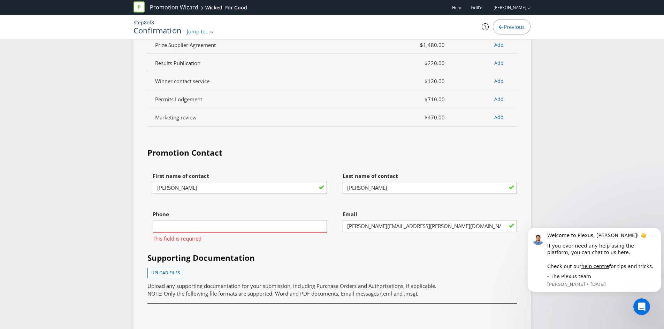
scroll to position [2192, 0]
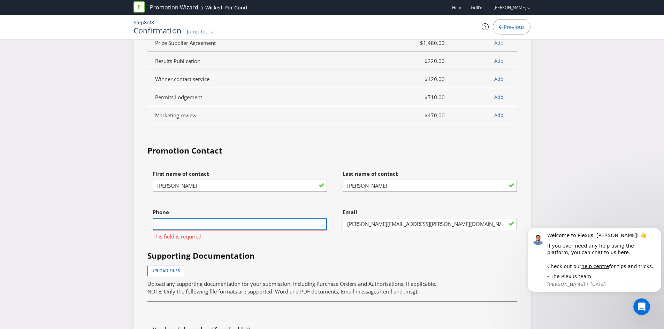
click at [231, 219] on input "text" at bounding box center [240, 224] width 174 height 12
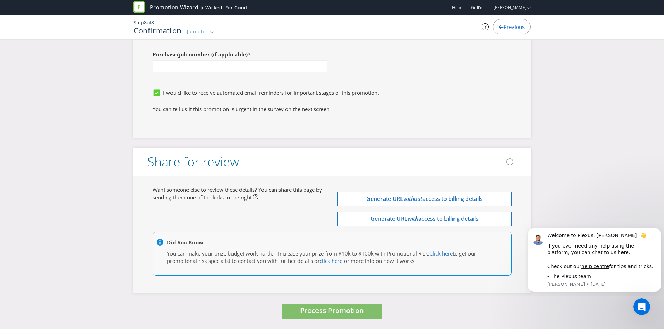
type input "0476155448"
click at [341, 312] on span "Process Promotion" at bounding box center [332, 310] width 64 height 9
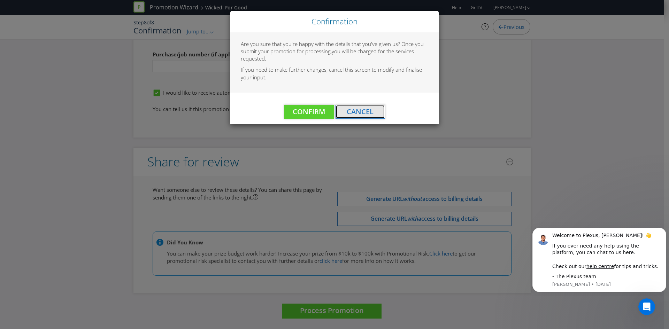
click at [363, 111] on span "Cancel" at bounding box center [360, 111] width 27 height 9
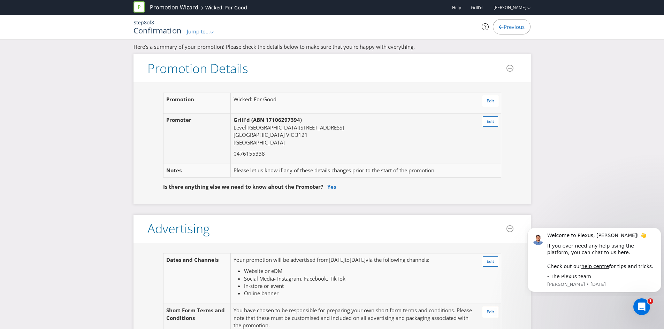
scroll to position [4, 0]
click at [487, 118] on span "Edit" at bounding box center [490, 121] width 8 height 6
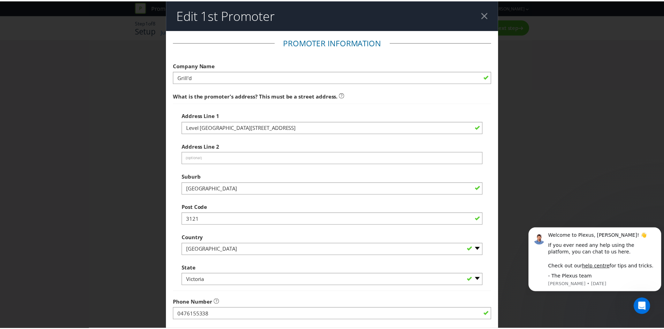
scroll to position [125, 0]
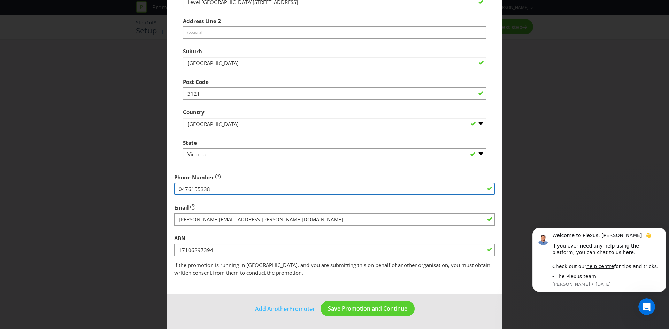
click at [250, 188] on input "0476155338" at bounding box center [334, 189] width 320 height 12
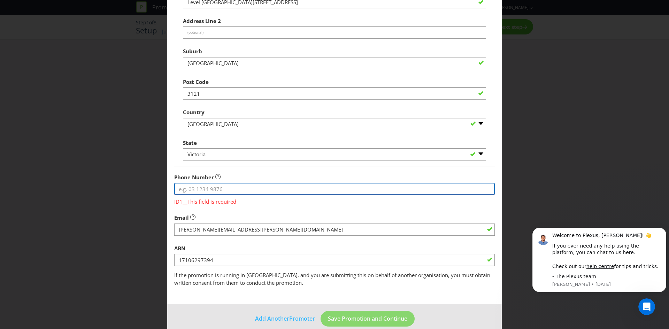
click at [208, 186] on input "tel" at bounding box center [334, 189] width 320 height 12
paste input "[PHONE_NUMBER]"
type input "[PHONE_NUMBER]"
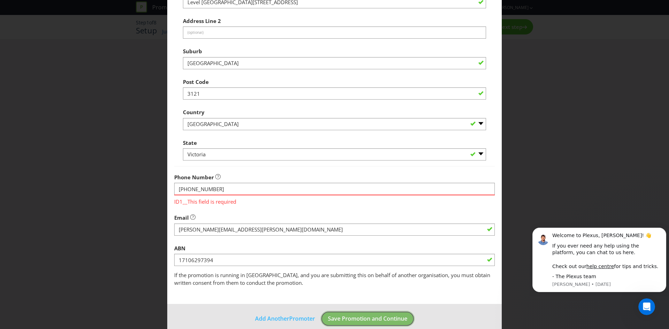
click at [358, 321] on footer "Add Another Promoter Save Promotion and Continue" at bounding box center [334, 321] width 334 height 35
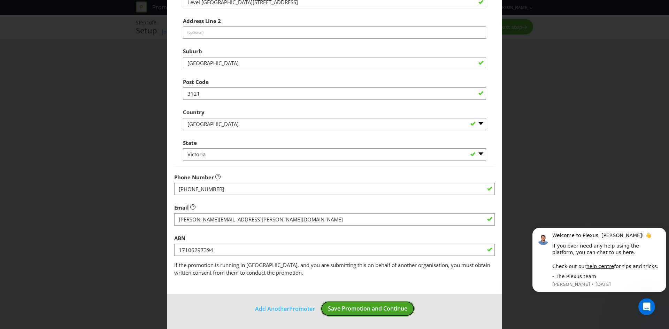
click at [351, 314] on button "Save Promotion and Continue" at bounding box center [367, 309] width 94 height 16
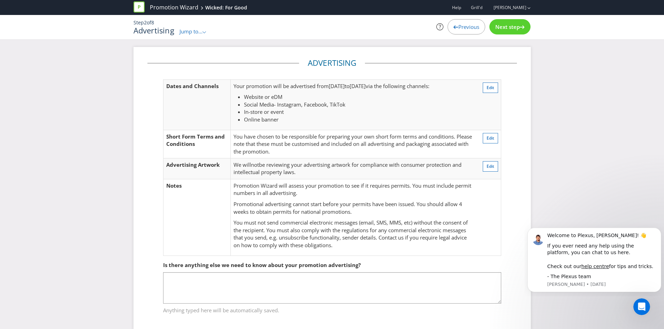
scroll to position [11, 0]
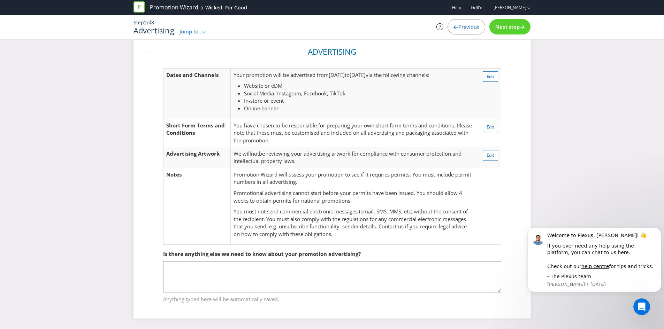
click at [198, 30] on span "Jump to..." at bounding box center [190, 31] width 23 height 7
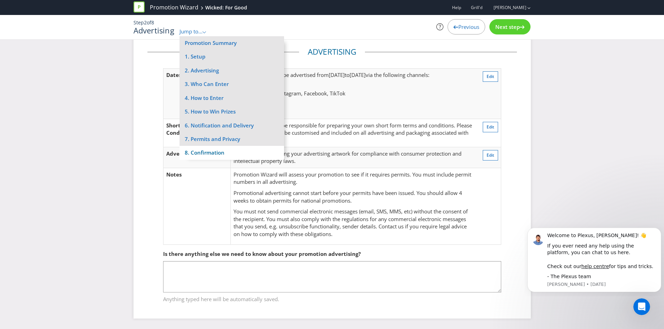
click at [220, 154] on li "8. Confirmation" at bounding box center [231, 153] width 104 height 14
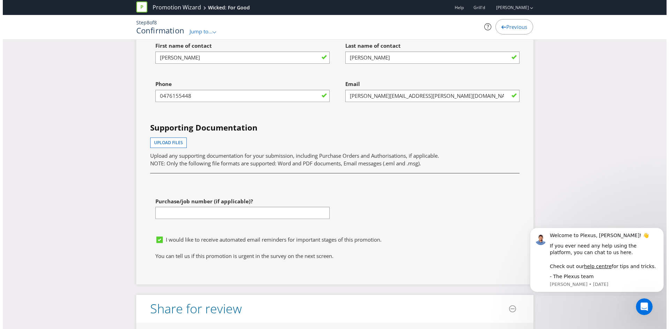
scroll to position [2468, 0]
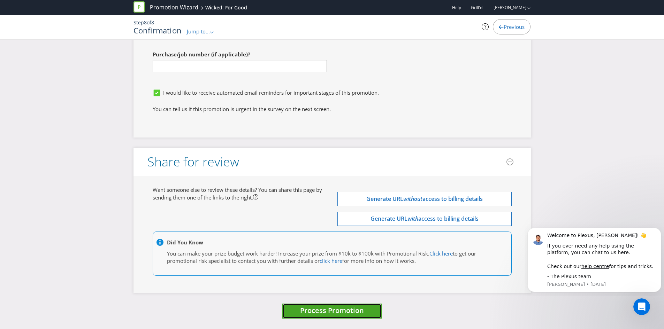
click at [361, 311] on span "Process Promotion" at bounding box center [332, 310] width 64 height 9
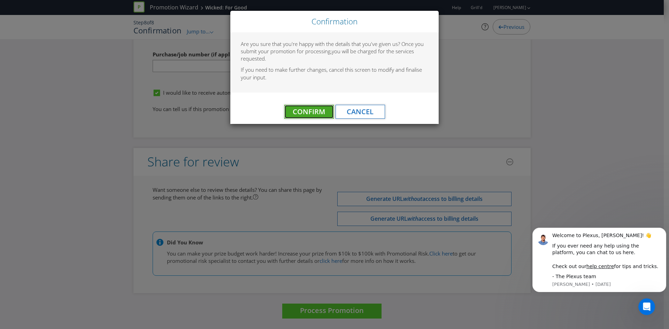
click at [305, 109] on span "Confirm" at bounding box center [309, 111] width 32 height 9
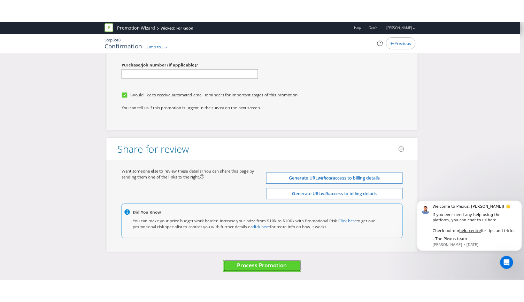
scroll to position [0, 0]
